Goal: Contribute content: Contribute content

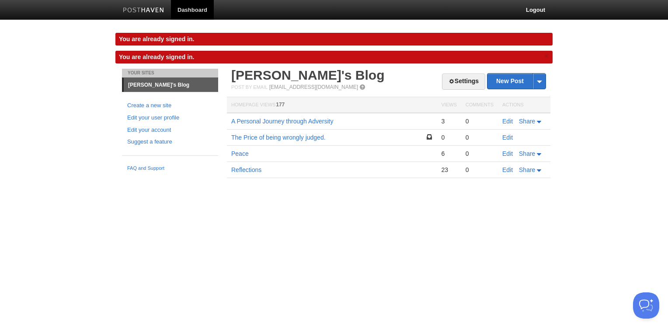
click at [308, 124] on td "A Personal Journey through Adversity" at bounding box center [332, 121] width 210 height 17
click at [302, 121] on link "A Personal Journey through Adversity" at bounding box center [282, 121] width 102 height 7
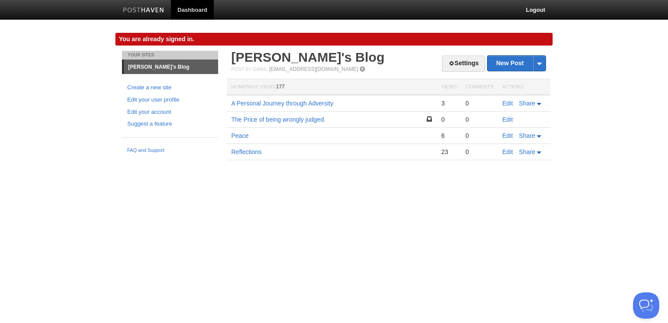
click at [142, 65] on link "[PERSON_NAME]'s Blog" at bounding box center [171, 67] width 94 height 14
click at [138, 58] on li "Your Sites" at bounding box center [170, 55] width 96 height 9
click at [137, 56] on li "Your Sites" at bounding box center [170, 55] width 96 height 9
click at [144, 6] on link at bounding box center [143, 11] width 55 height 20
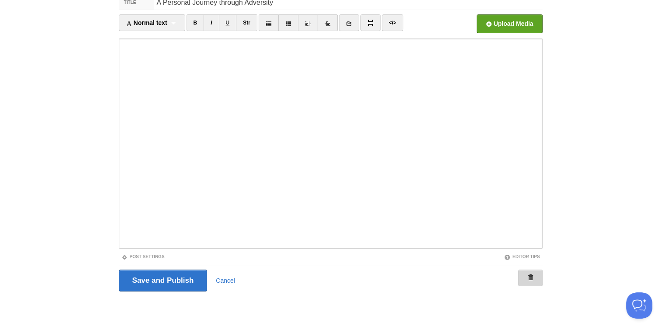
click at [531, 275] on span at bounding box center [530, 277] width 6 height 6
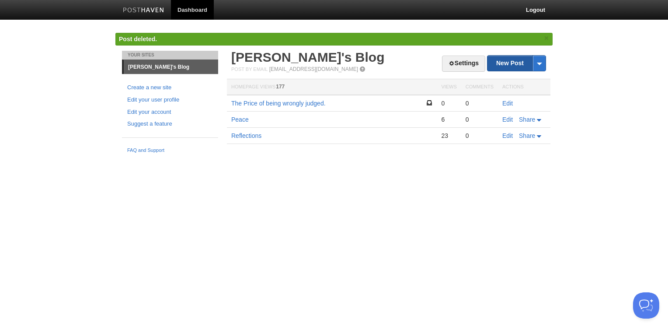
click at [503, 56] on link "New Post" at bounding box center [516, 63] width 58 height 15
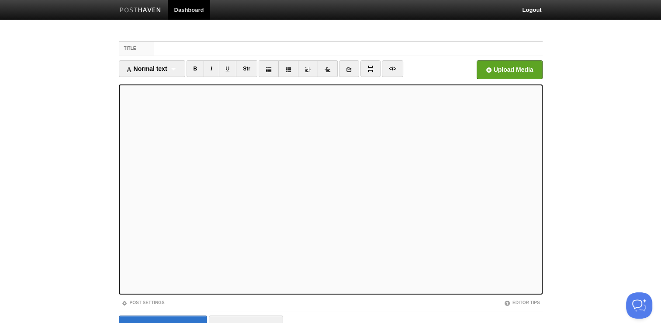
scroll to position [46, 0]
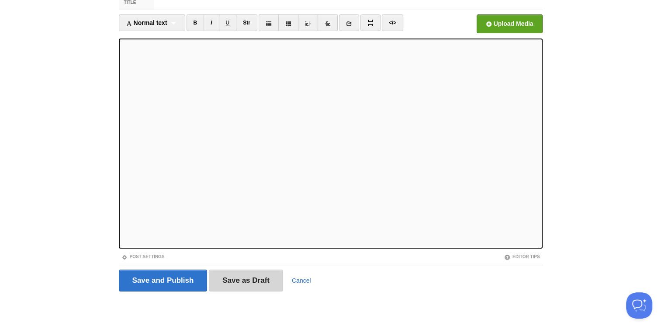
click at [270, 273] on input "Save as Draft" at bounding box center [246, 280] width 74 height 22
